Goal: Book appointment/travel/reservation

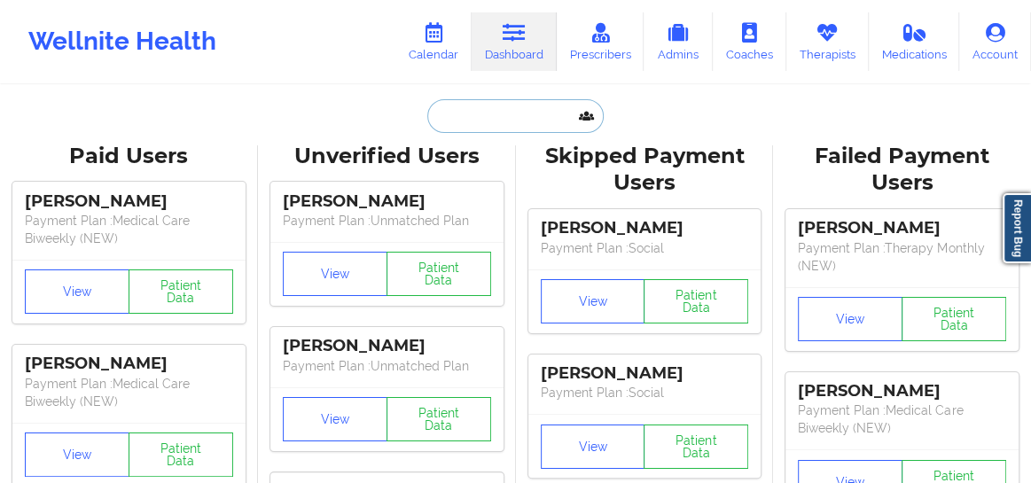
click at [478, 122] on input "text" at bounding box center [515, 116] width 176 height 34
paste input "[PERSON_NAME]."
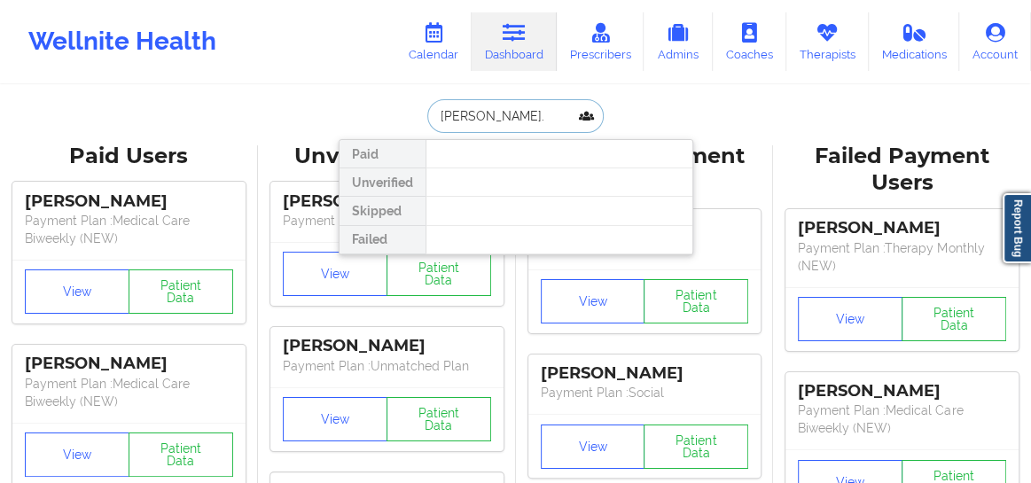
type input "[PERSON_NAME]"
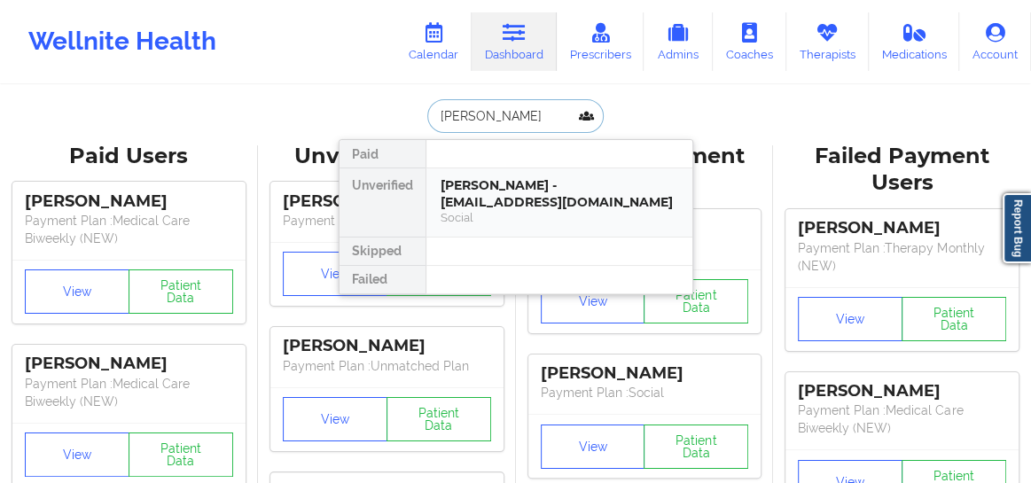
click at [483, 192] on div "[PERSON_NAME] - [EMAIL_ADDRESS][DOMAIN_NAME]" at bounding box center [560, 193] width 238 height 33
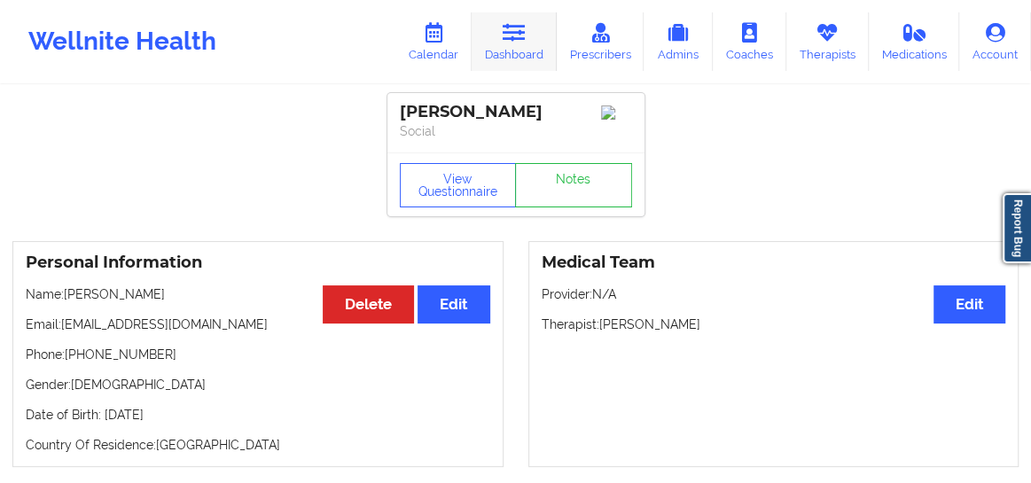
click at [497, 54] on link "Dashboard" at bounding box center [514, 41] width 85 height 59
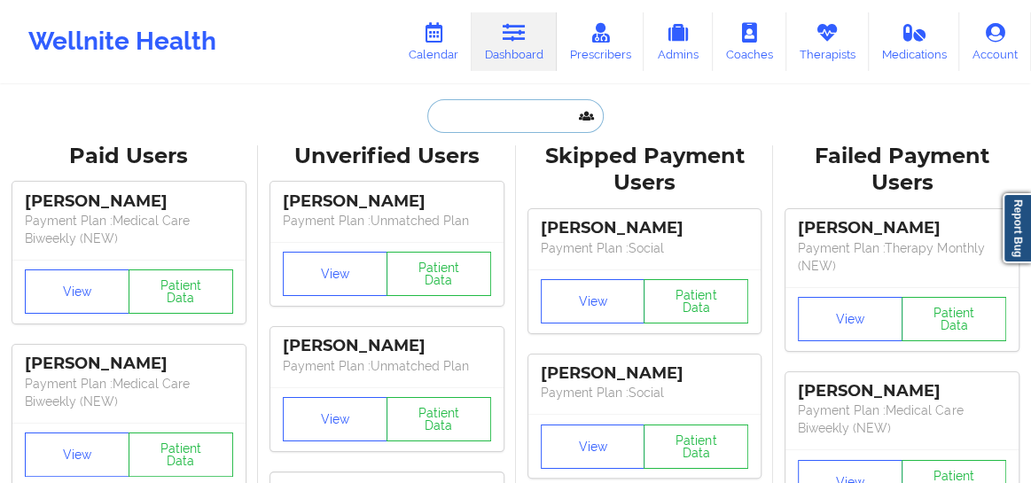
click at [471, 120] on input "text" at bounding box center [515, 116] width 176 height 34
paste input "[PERSON_NAME][EMAIL_ADDRESS][PERSON_NAME][DOMAIN_NAME]"
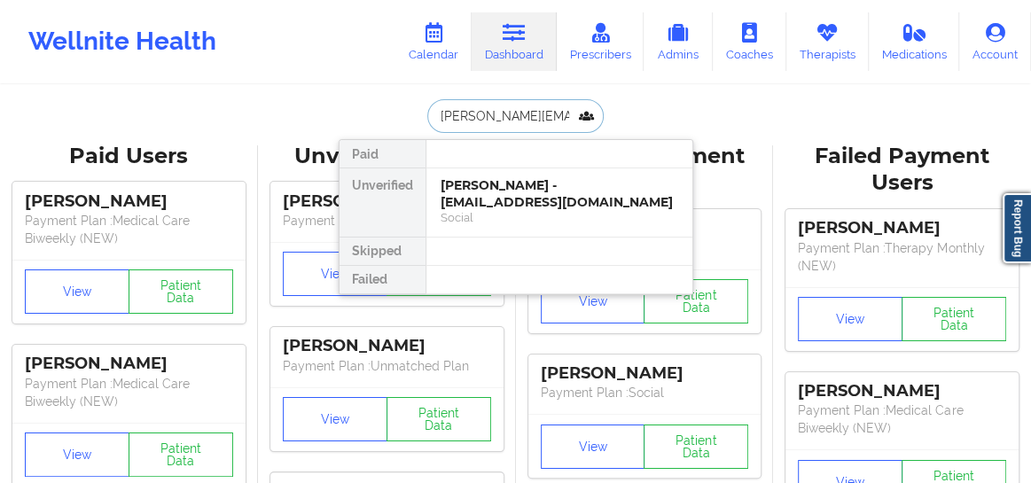
scroll to position [0, 27]
type input "[PERSON_NAME][EMAIL_ADDRESS][PERSON_NAME][DOMAIN_NAME]"
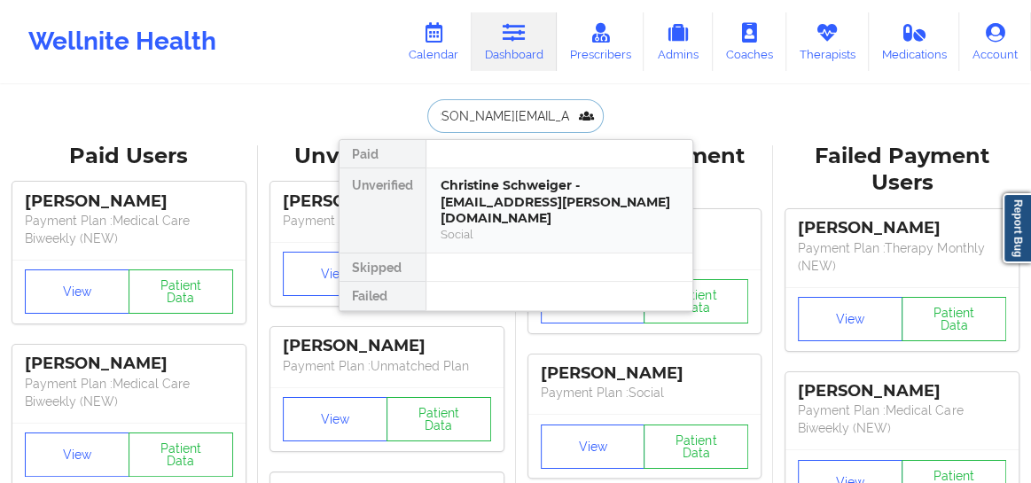
click at [492, 227] on div "Social" at bounding box center [560, 234] width 238 height 15
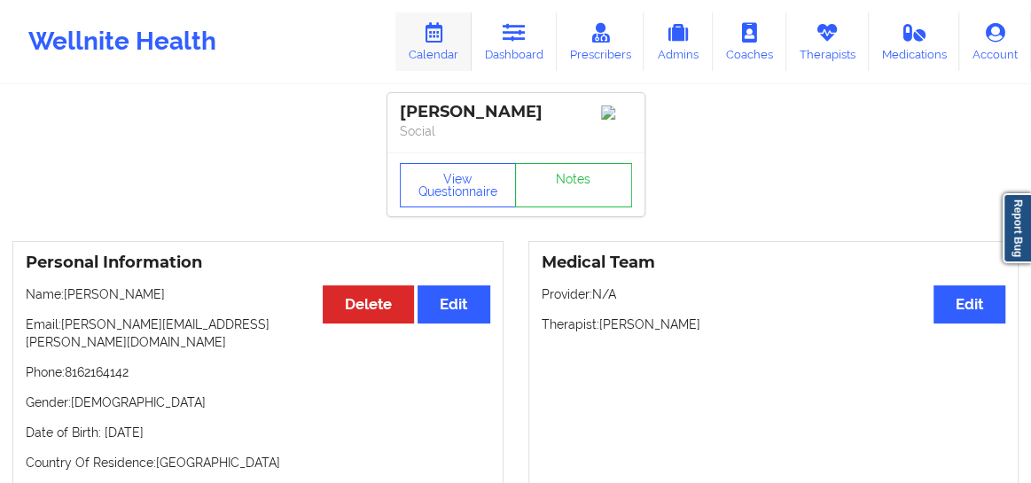
click at [460, 51] on link "Calendar" at bounding box center [433, 41] width 76 height 59
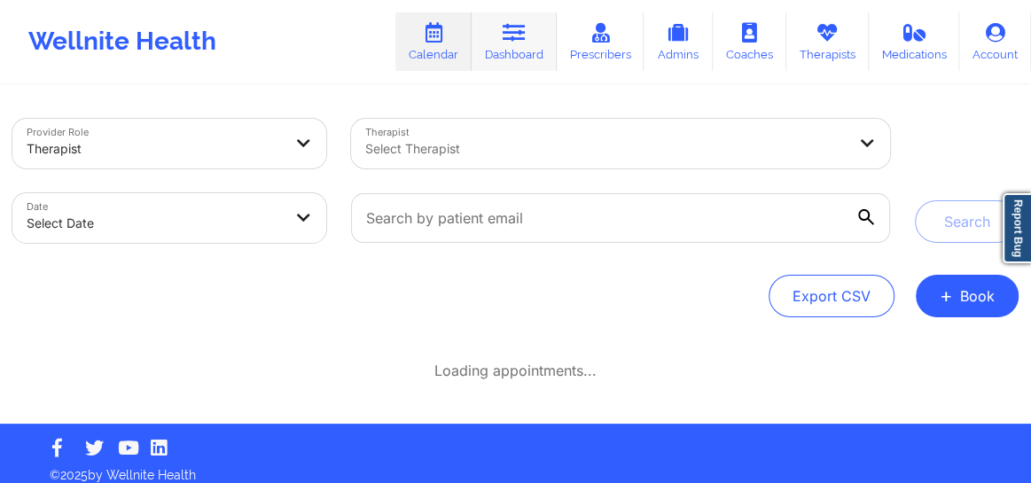
click at [513, 52] on link "Dashboard" at bounding box center [514, 41] width 85 height 59
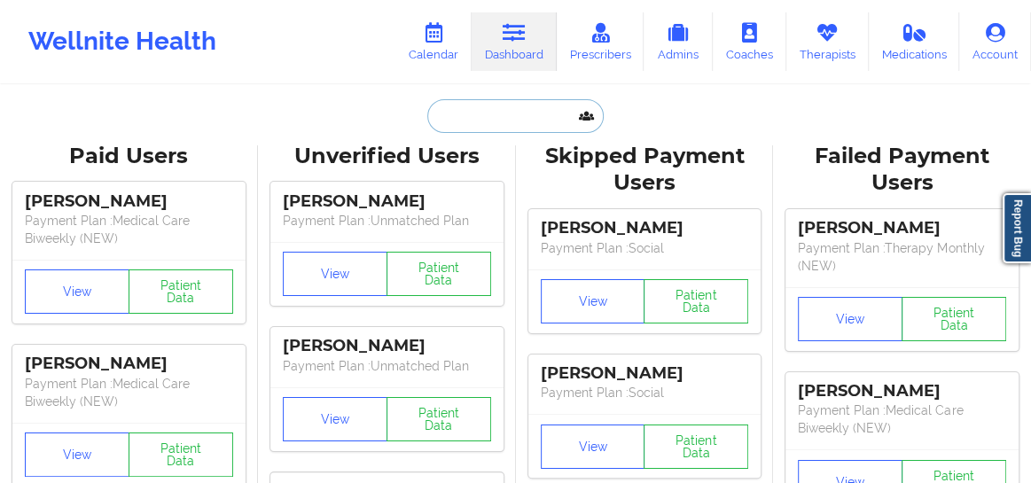
click at [469, 120] on input "text" at bounding box center [515, 116] width 176 height 34
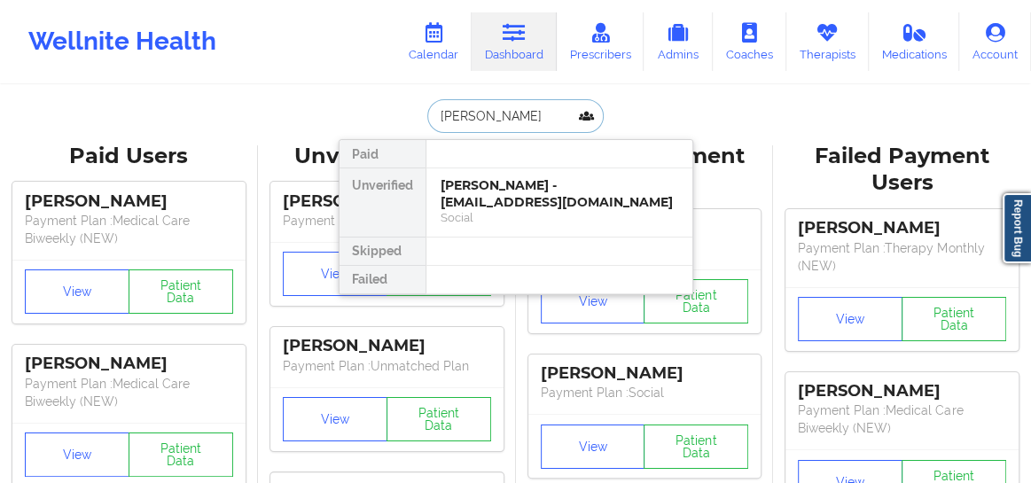
type input "[PERSON_NAME]"
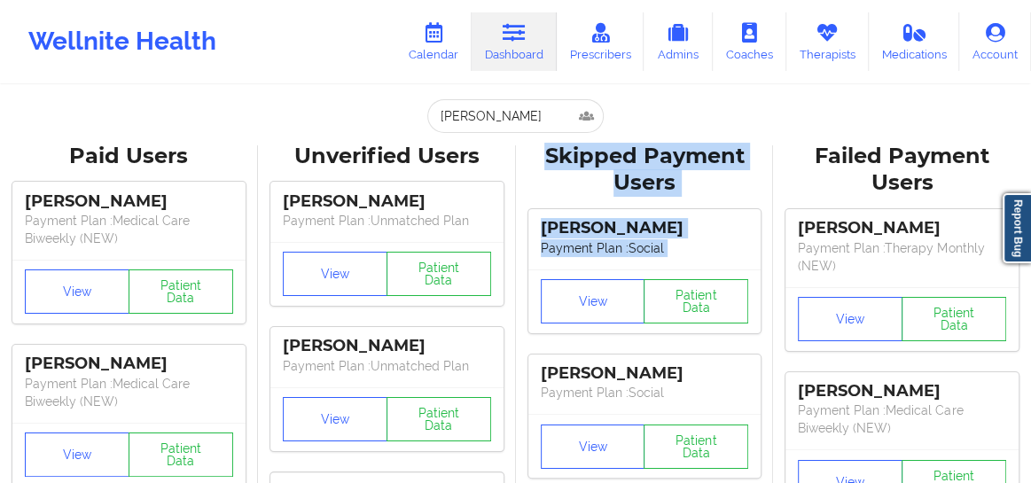
drag, startPoint x: 514, startPoint y: 333, endPoint x: 518, endPoint y: 147, distance: 185.4
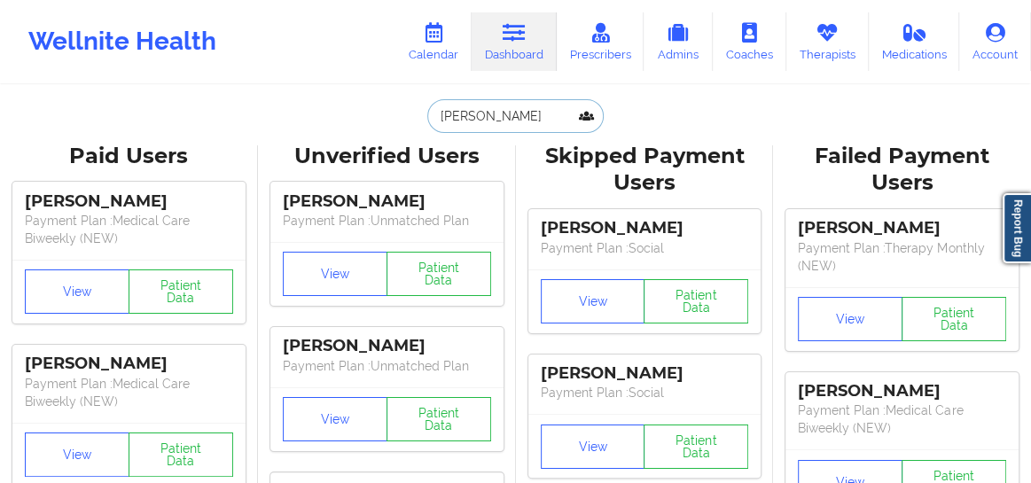
click at [515, 120] on input "[PERSON_NAME]" at bounding box center [515, 116] width 176 height 34
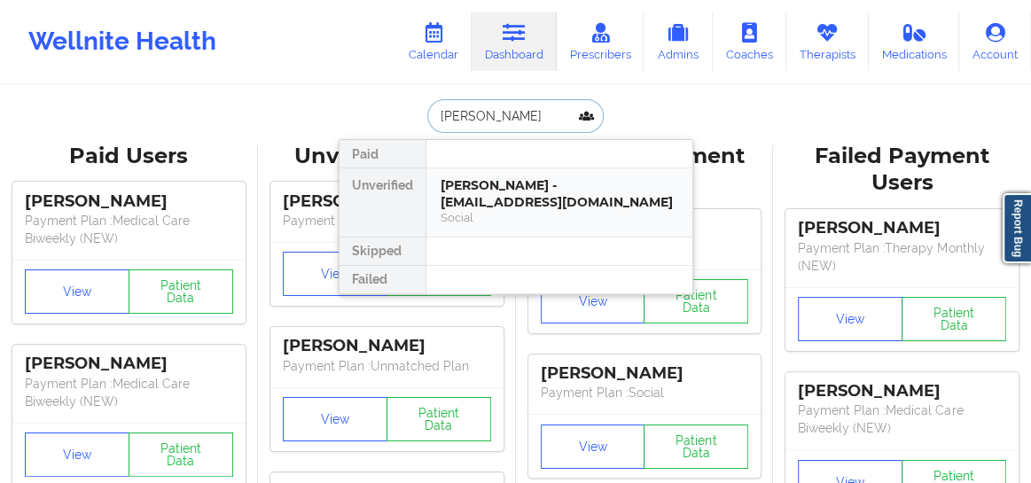
click at [500, 195] on div "[PERSON_NAME] - [EMAIL_ADDRESS][DOMAIN_NAME]" at bounding box center [560, 193] width 238 height 33
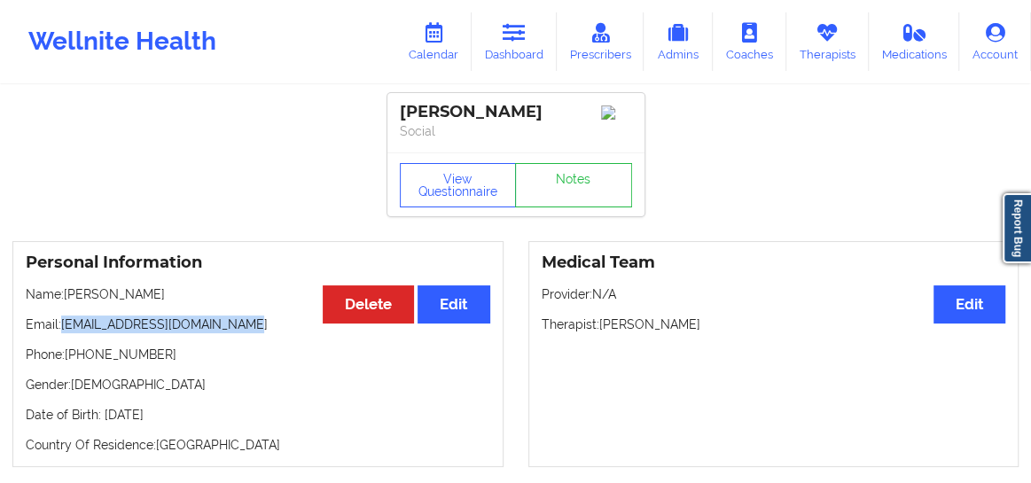
drag, startPoint x: 232, startPoint y: 334, endPoint x: 62, endPoint y: 335, distance: 170.3
click at [62, 333] on p "Email: [EMAIL_ADDRESS][DOMAIN_NAME]" at bounding box center [258, 325] width 465 height 18
copy p "[EMAIL_ADDRESS][DOMAIN_NAME]"
click at [439, 55] on link "Calendar" at bounding box center [433, 41] width 76 height 59
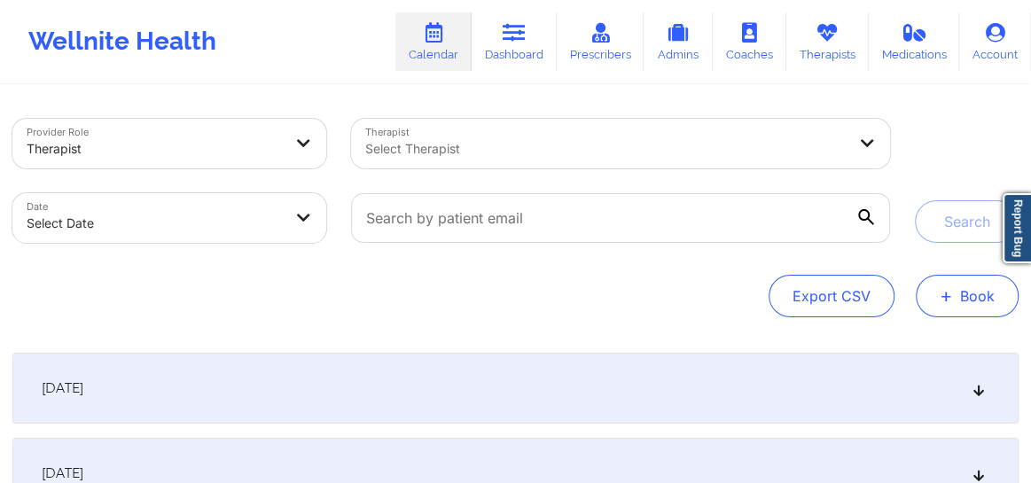
click at [956, 300] on button "+ Book" at bounding box center [967, 296] width 103 height 43
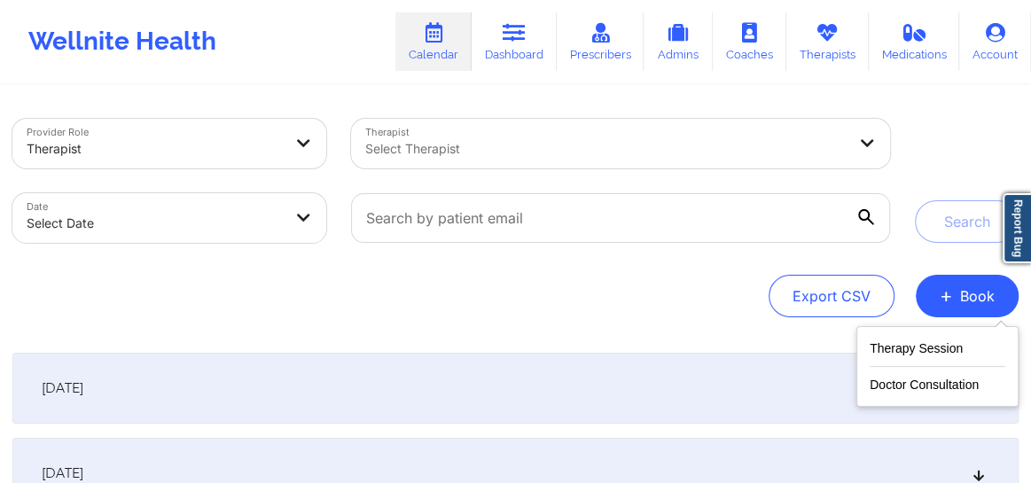
click at [940, 334] on div "Therapy Session Doctor Consultation" at bounding box center [938, 366] width 162 height 81
click at [890, 348] on button "Therapy Session" at bounding box center [938, 352] width 136 height 29
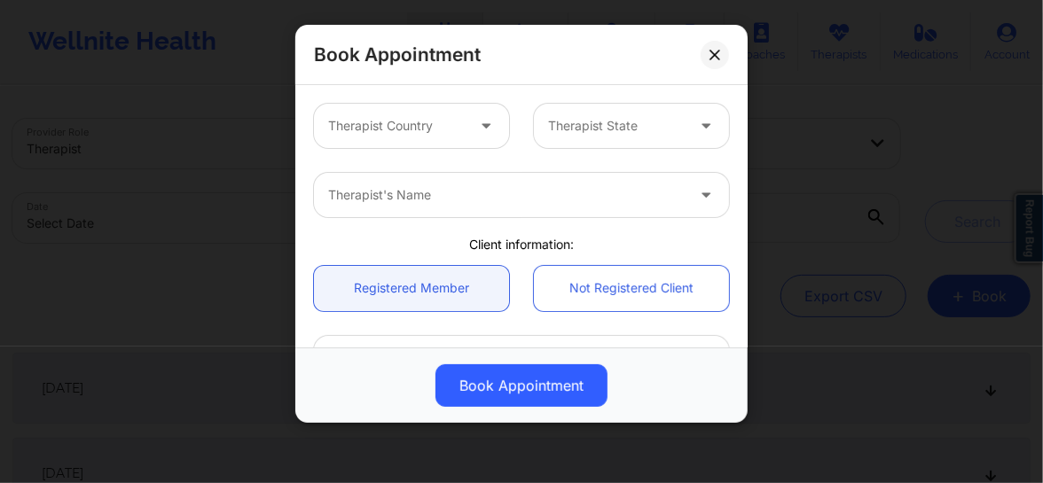
click at [433, 132] on div at bounding box center [396, 125] width 137 height 21
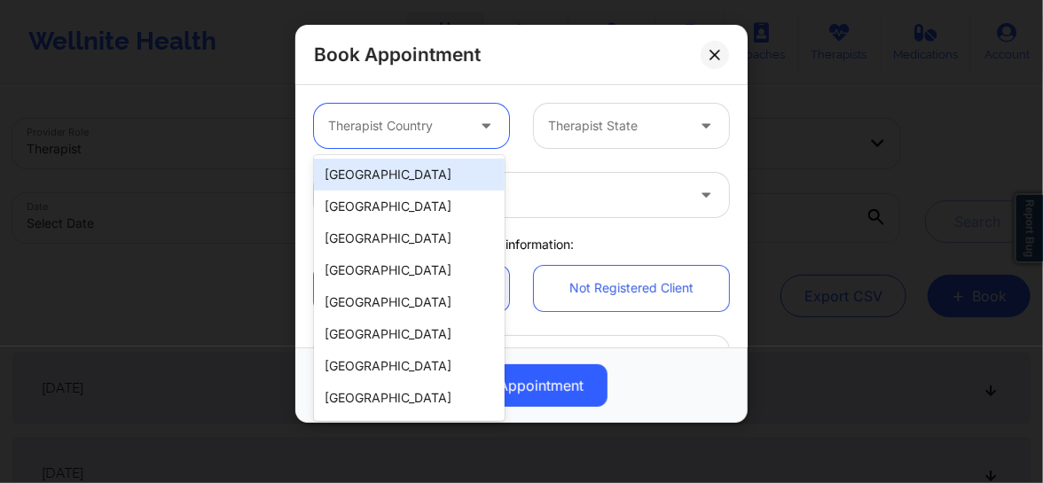
click at [403, 176] on div "[GEOGRAPHIC_DATA]" at bounding box center [409, 175] width 191 height 32
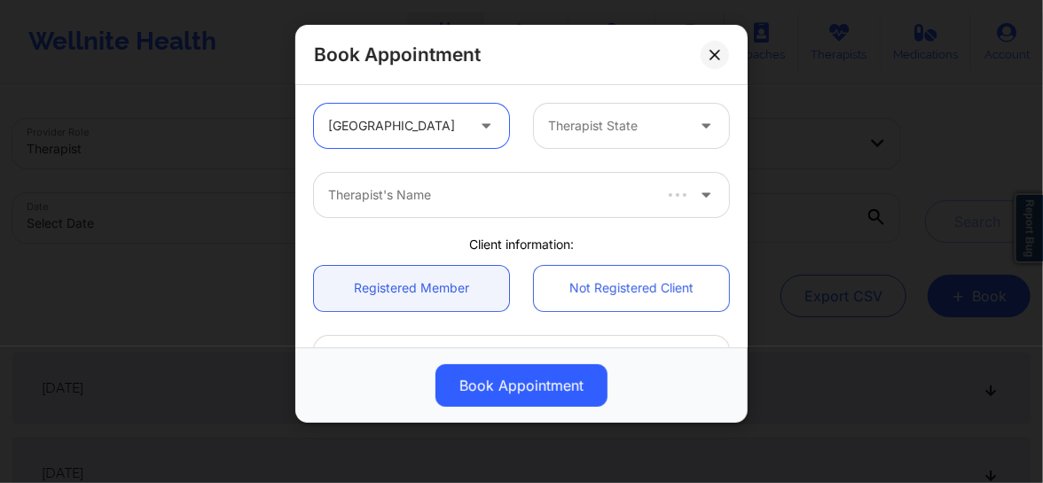
click at [562, 129] on div at bounding box center [616, 125] width 137 height 21
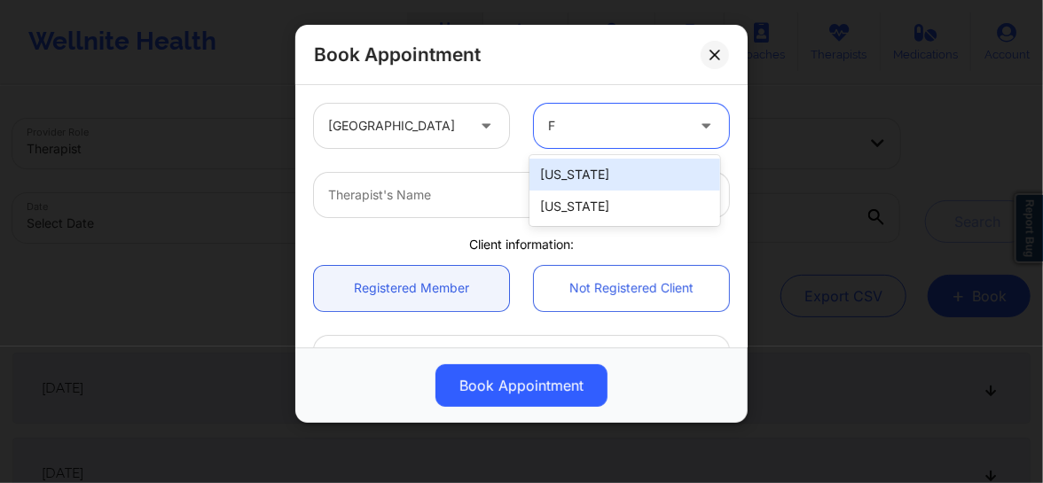
type input "FL"
click at [576, 179] on div "[US_STATE]" at bounding box center [624, 175] width 191 height 32
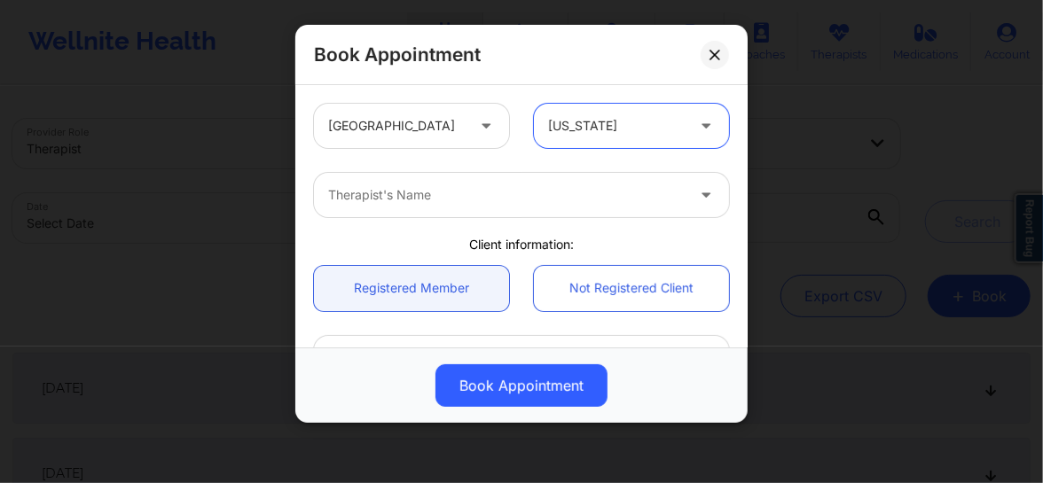
click at [480, 187] on div at bounding box center [506, 194] width 356 height 21
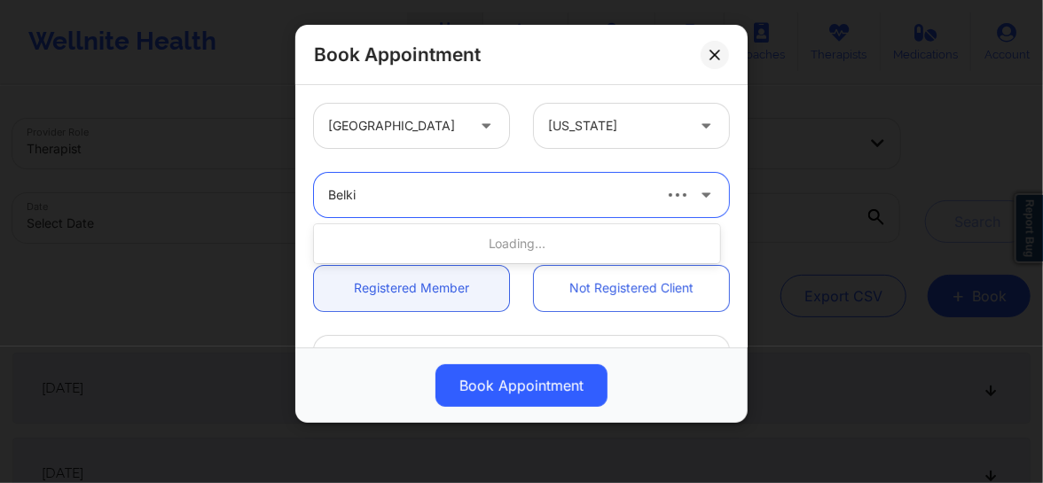
type input "[PERSON_NAME]"
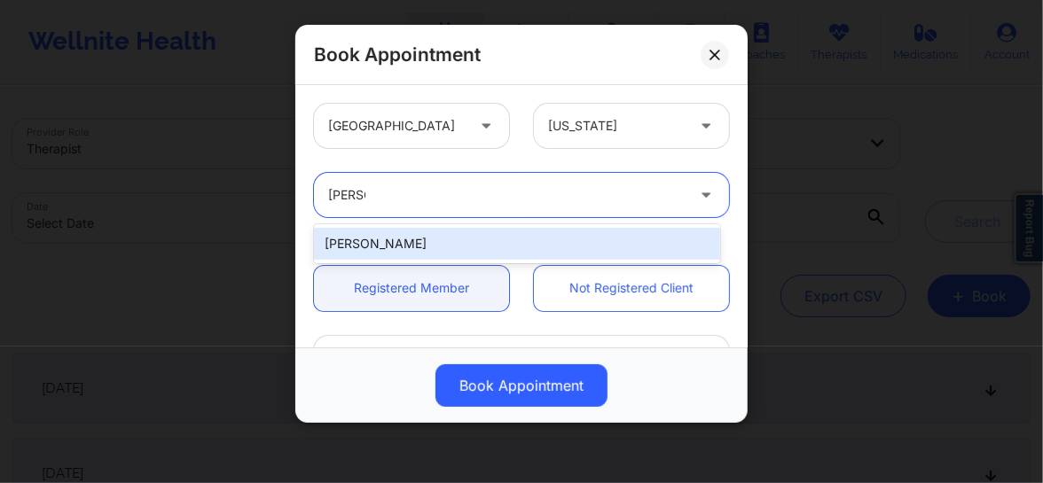
click at [466, 241] on div "[PERSON_NAME]" at bounding box center [517, 244] width 406 height 32
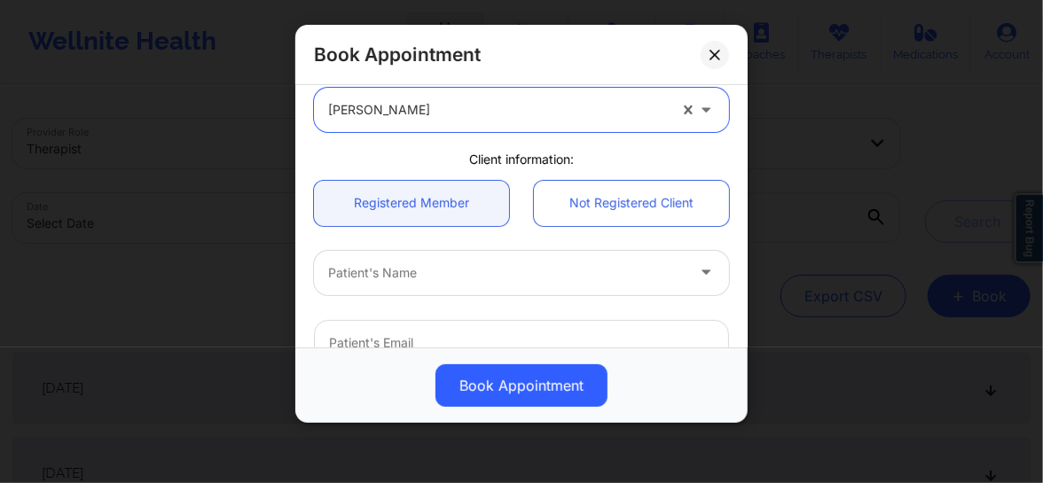
scroll to position [94, 0]
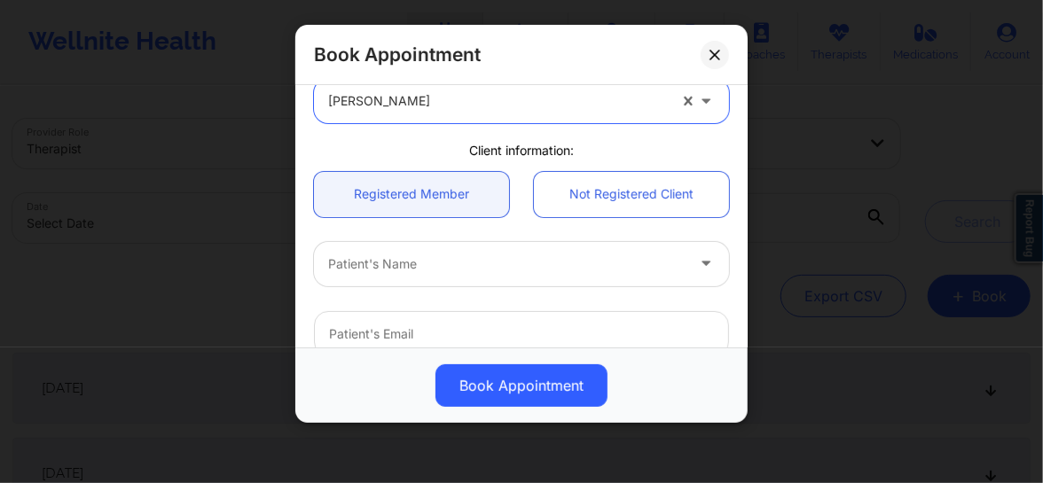
click at [398, 272] on div at bounding box center [506, 264] width 356 height 21
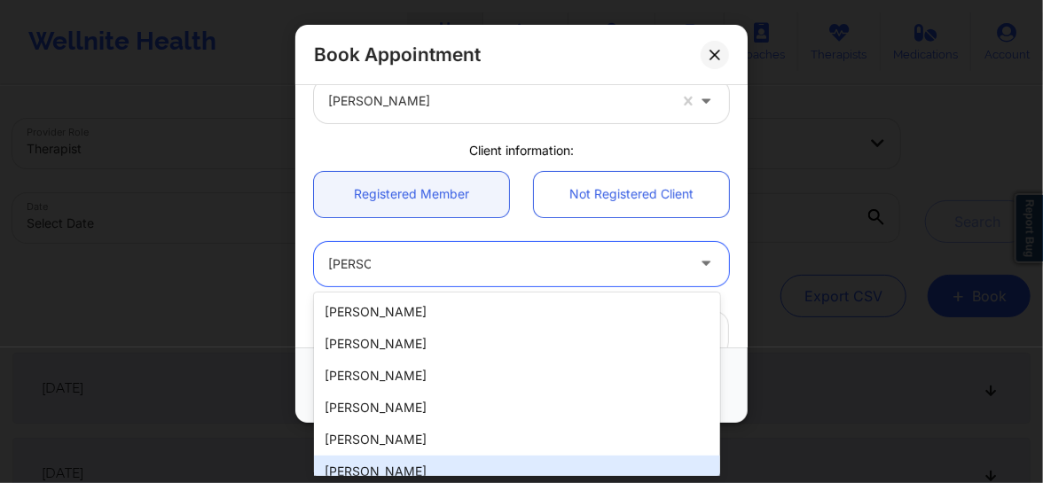
type input "[PERSON_NAME]"
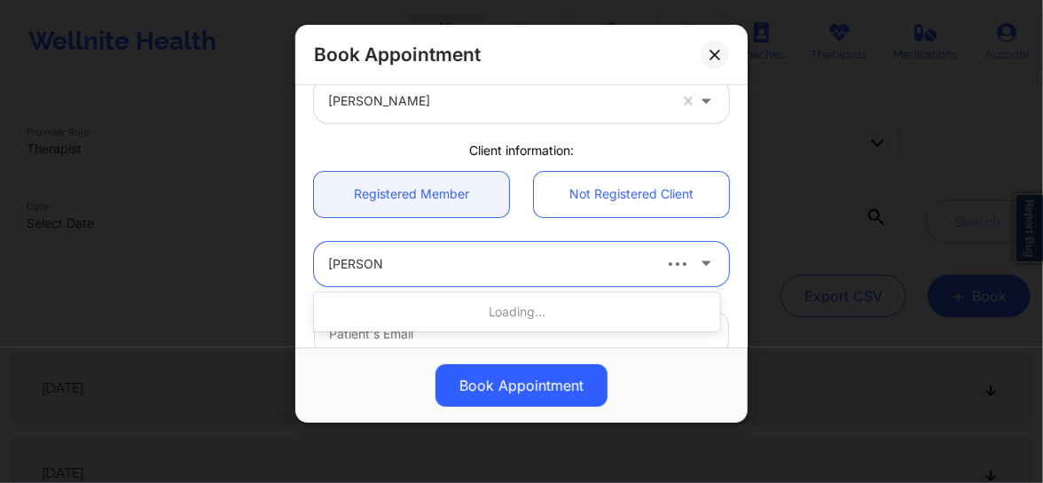
type input "[PERSON_NAME]"
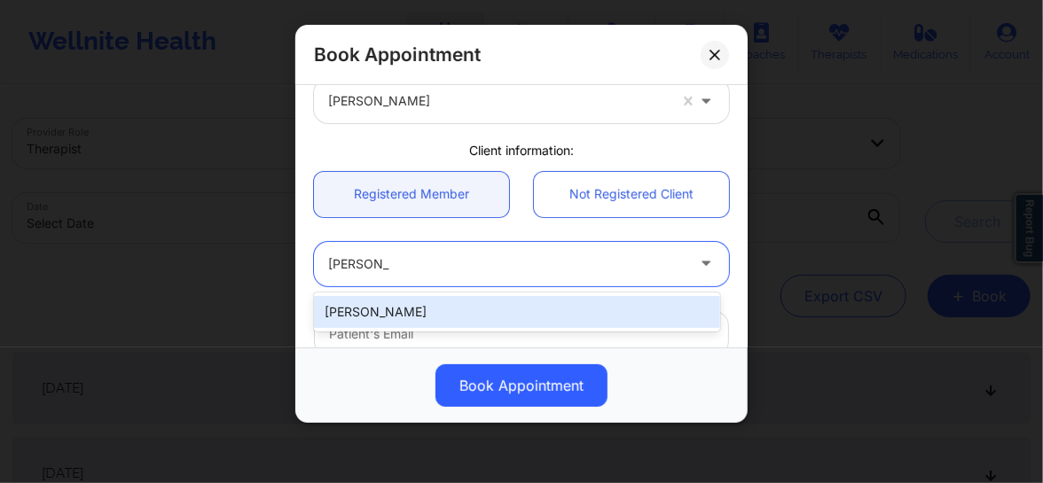
click at [376, 301] on div "[PERSON_NAME]" at bounding box center [517, 312] width 406 height 32
type input "[EMAIL_ADDRESS][DOMAIN_NAME]"
type input "[PHONE_NUMBER]"
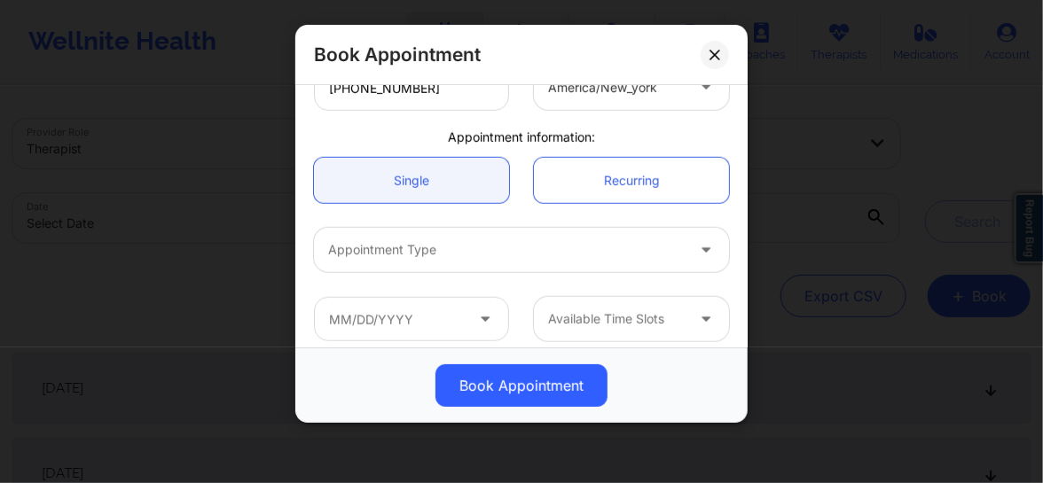
scroll to position [483, 0]
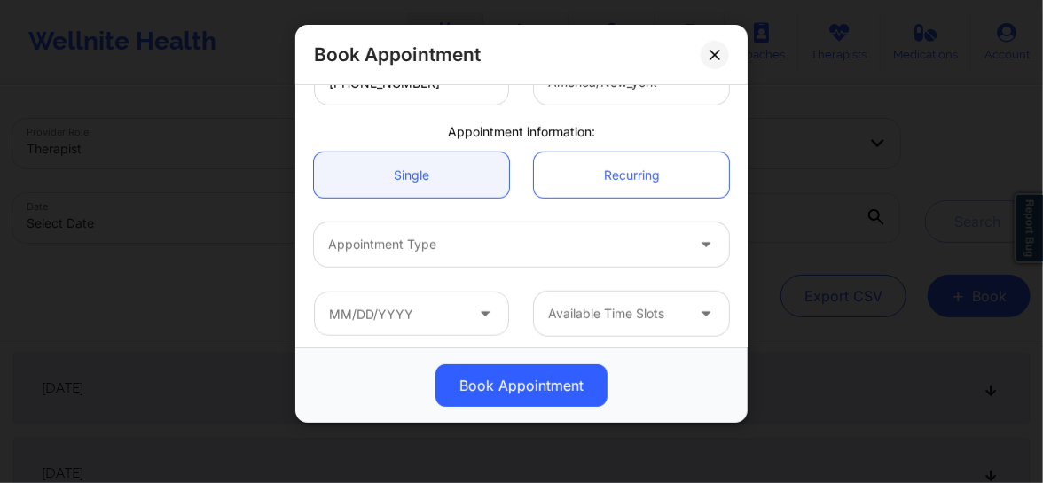
click at [427, 250] on div at bounding box center [506, 244] width 356 height 21
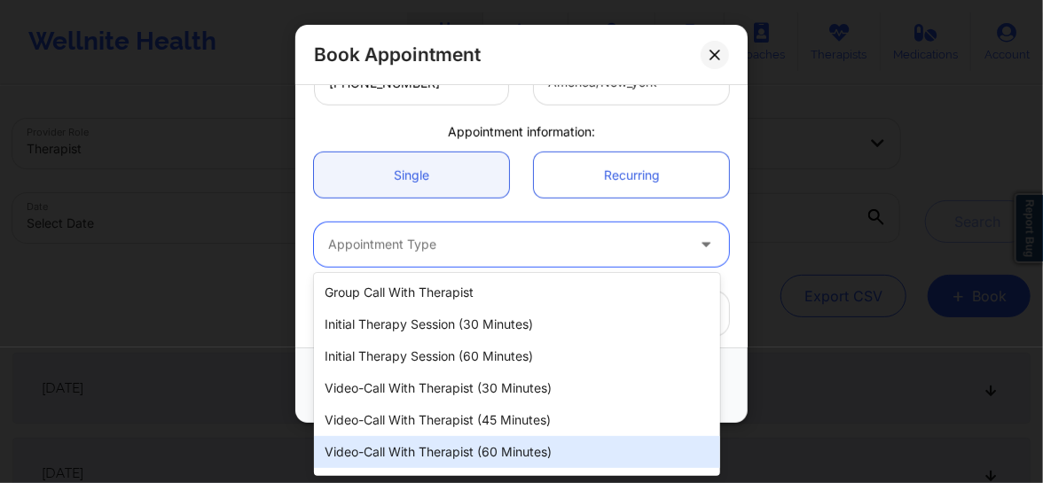
click at [401, 451] on div "Video-Call with Therapist (60 minutes)" at bounding box center [517, 452] width 406 height 32
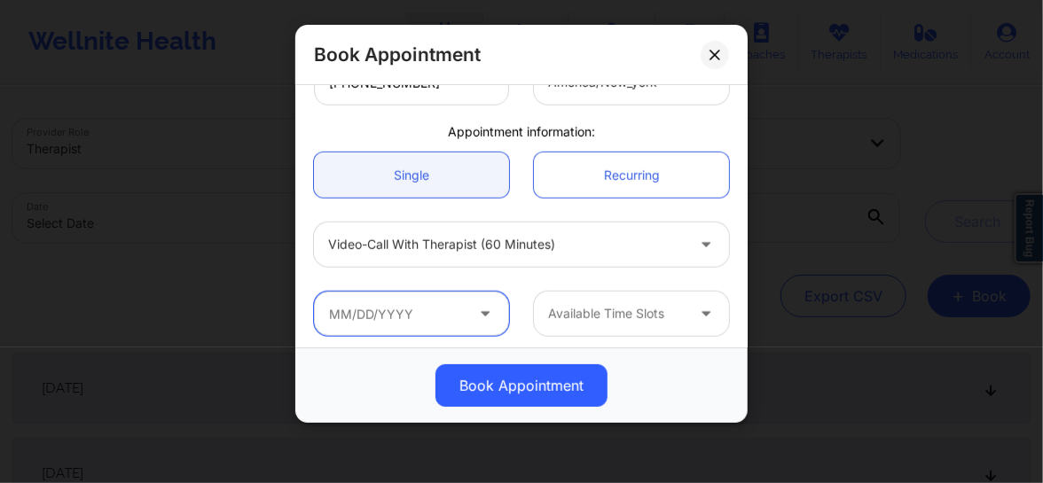
click at [459, 326] on input "text" at bounding box center [411, 314] width 195 height 44
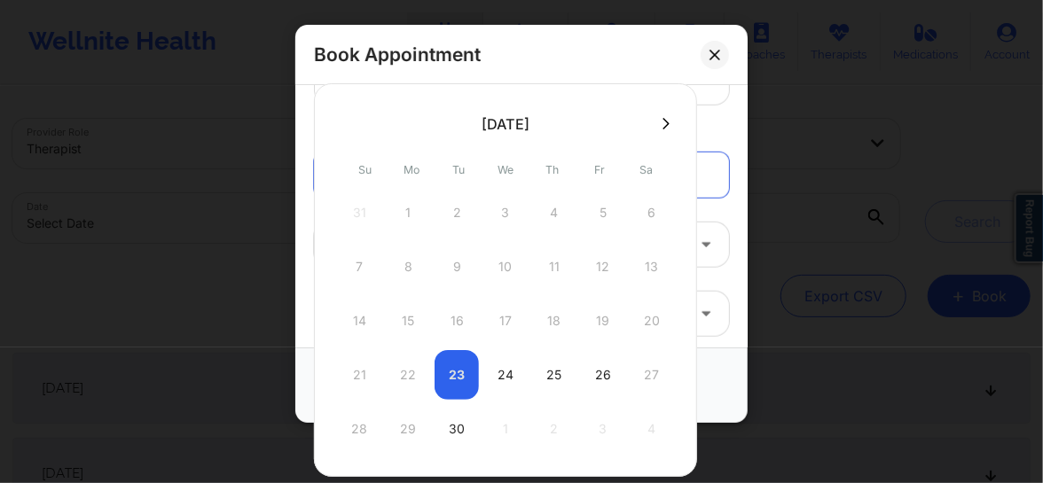
click at [466, 371] on div "21 22 23 24 25 26 27" at bounding box center [505, 375] width 337 height 50
click at [507, 372] on div "24" at bounding box center [505, 375] width 44 height 50
type input "[DATE]"
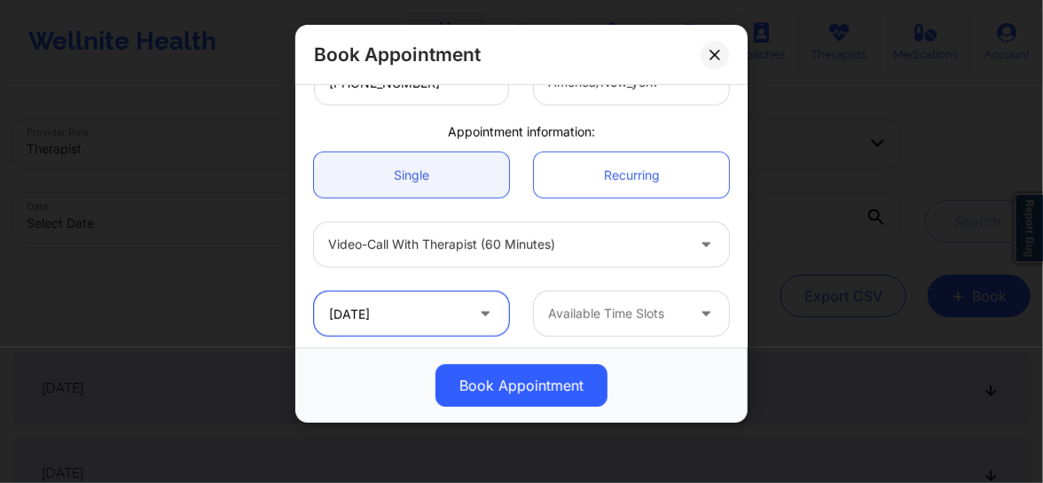
click at [452, 315] on input "[DATE]" at bounding box center [411, 314] width 195 height 44
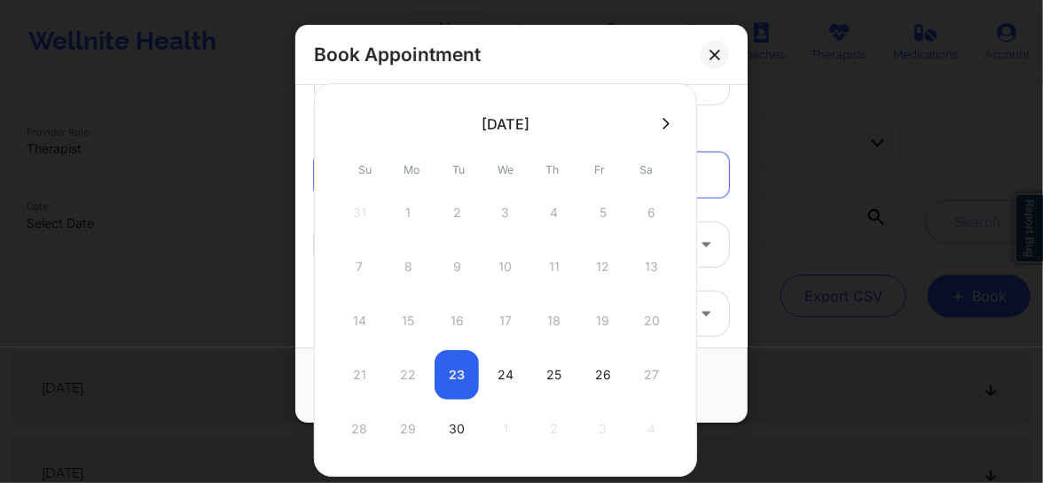
click at [441, 367] on div "21 22 23 24 25 26 27" at bounding box center [505, 375] width 337 height 50
